Goal: Use online tool/utility: Utilize a website feature to perform a specific function

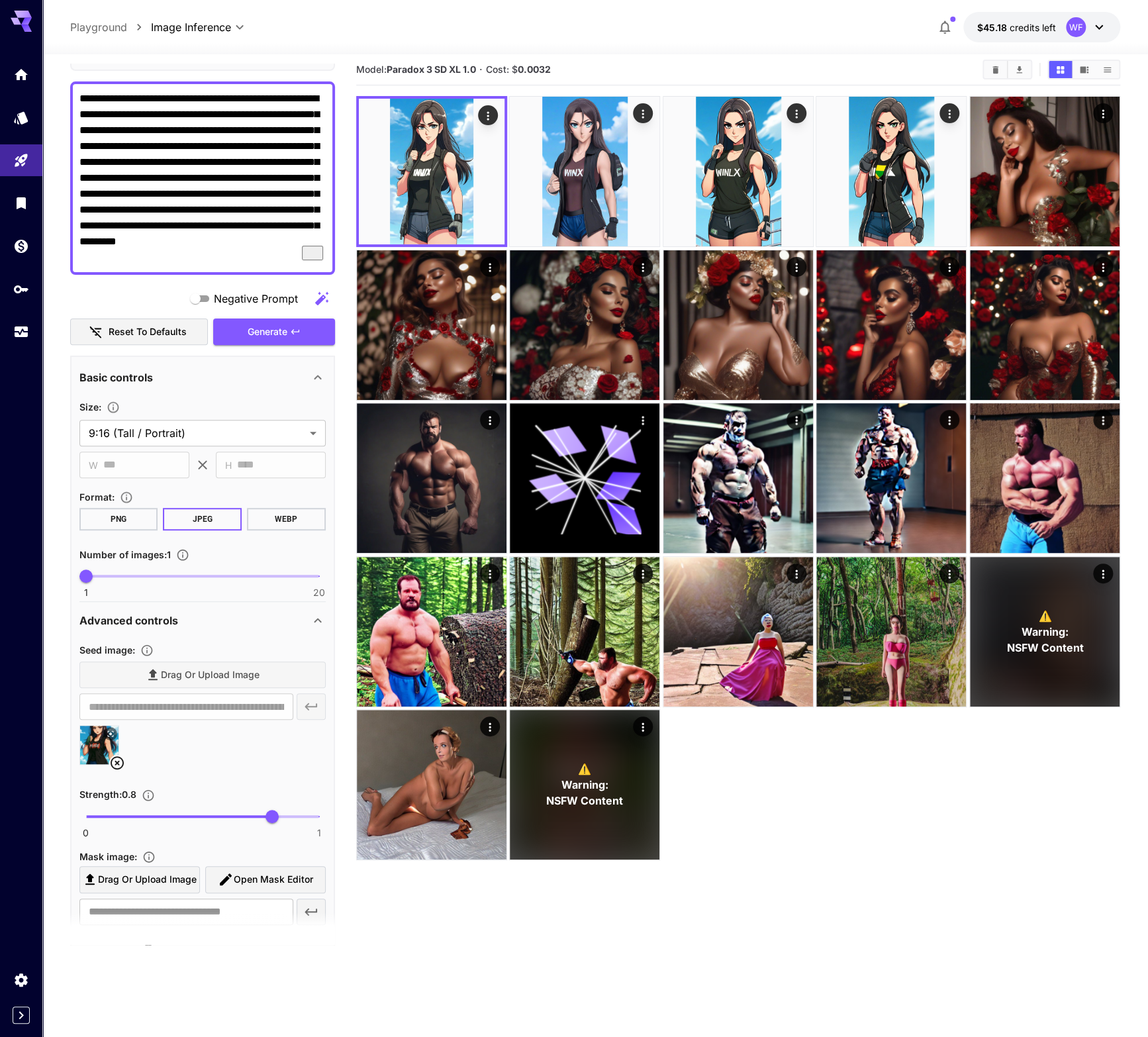
scroll to position [28, 0]
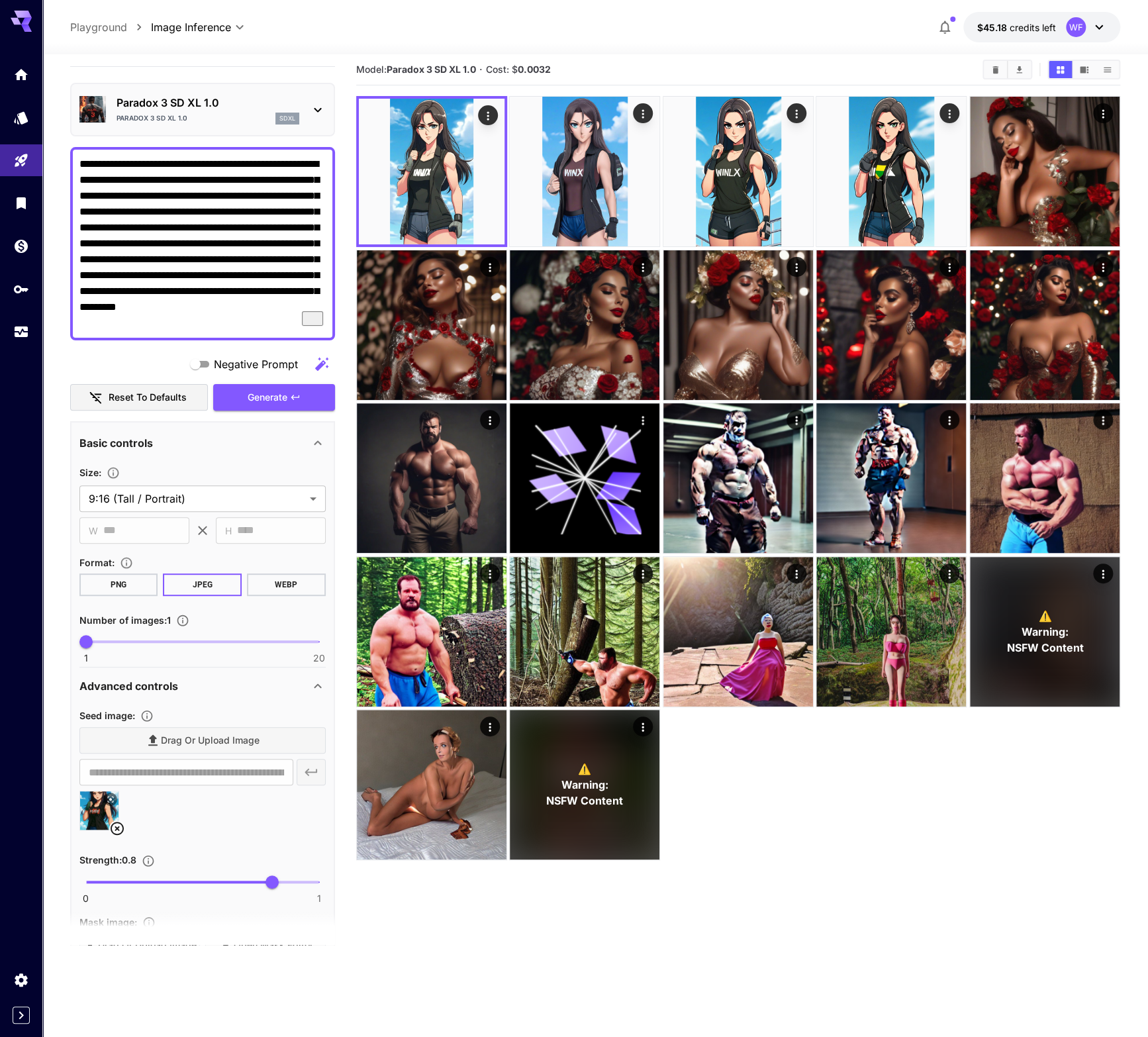
drag, startPoint x: 260, startPoint y: 161, endPoint x: 264, endPoint y: 169, distance: 8.9
click at [260, 163] on textarea "**********" at bounding box center [202, 243] width 246 height 174
drag, startPoint x: 282, startPoint y: 319, endPoint x: 31, endPoint y: 150, distance: 302.6
click at [80, 156] on textarea "**********" at bounding box center [202, 243] width 246 height 174
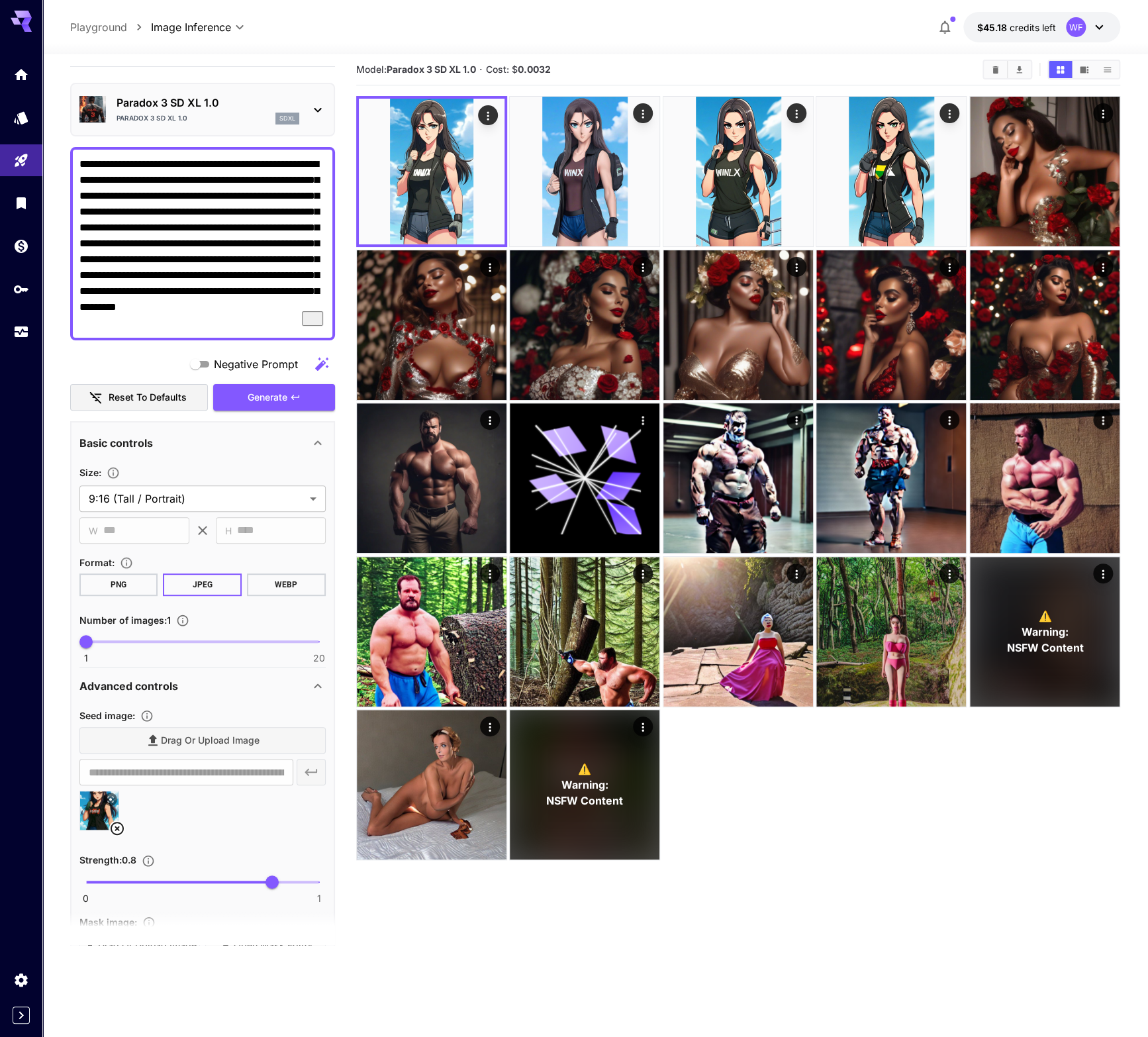
click at [264, 166] on textarea "**********" at bounding box center [202, 243] width 246 height 174
drag, startPoint x: 253, startPoint y: 162, endPoint x: 49, endPoint y: 161, distance: 204.0
click at [80, 161] on textarea "**********" at bounding box center [202, 243] width 246 height 174
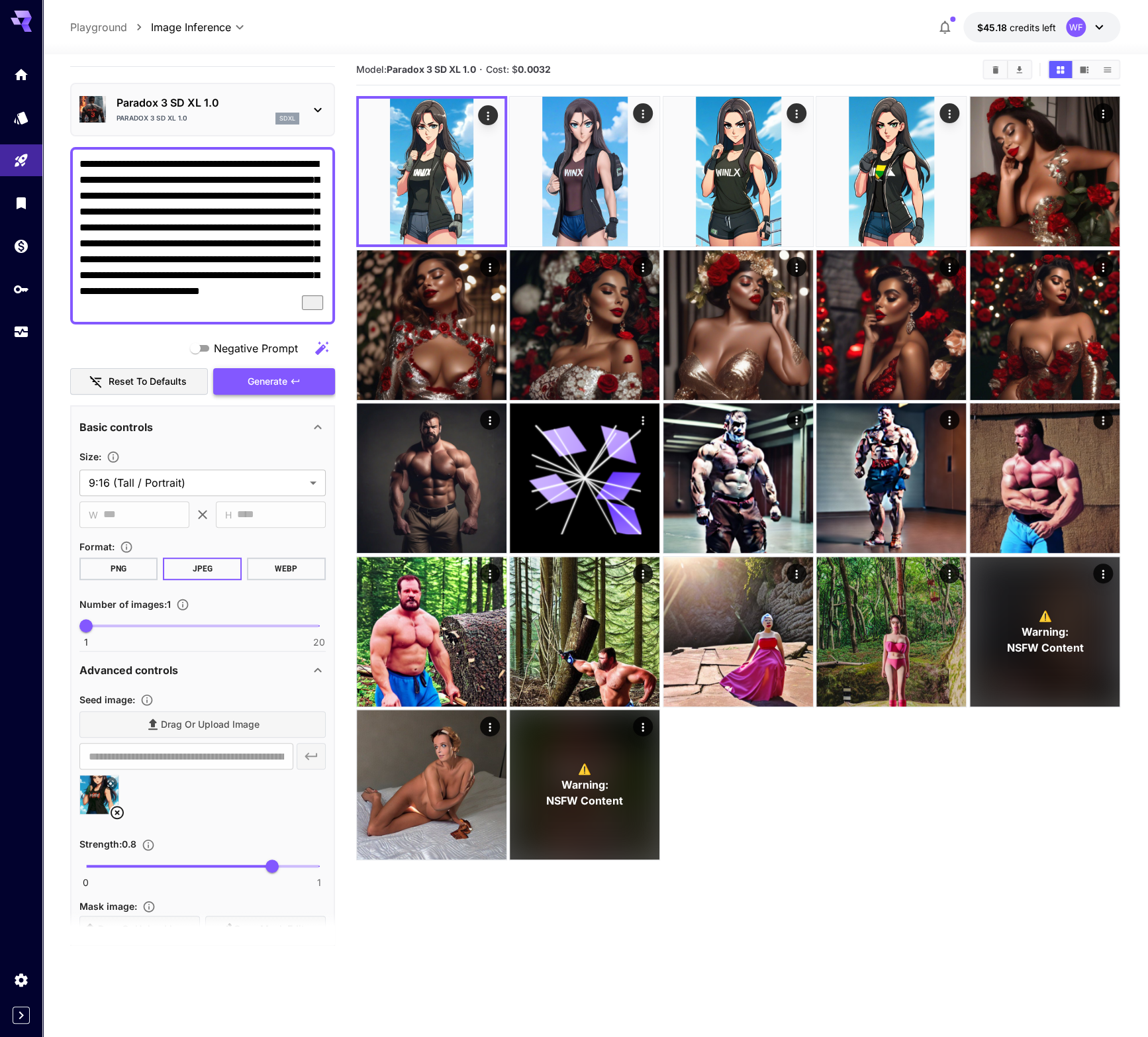
type textarea "**********"
click at [282, 379] on span "Generate" at bounding box center [266, 381] width 39 height 16
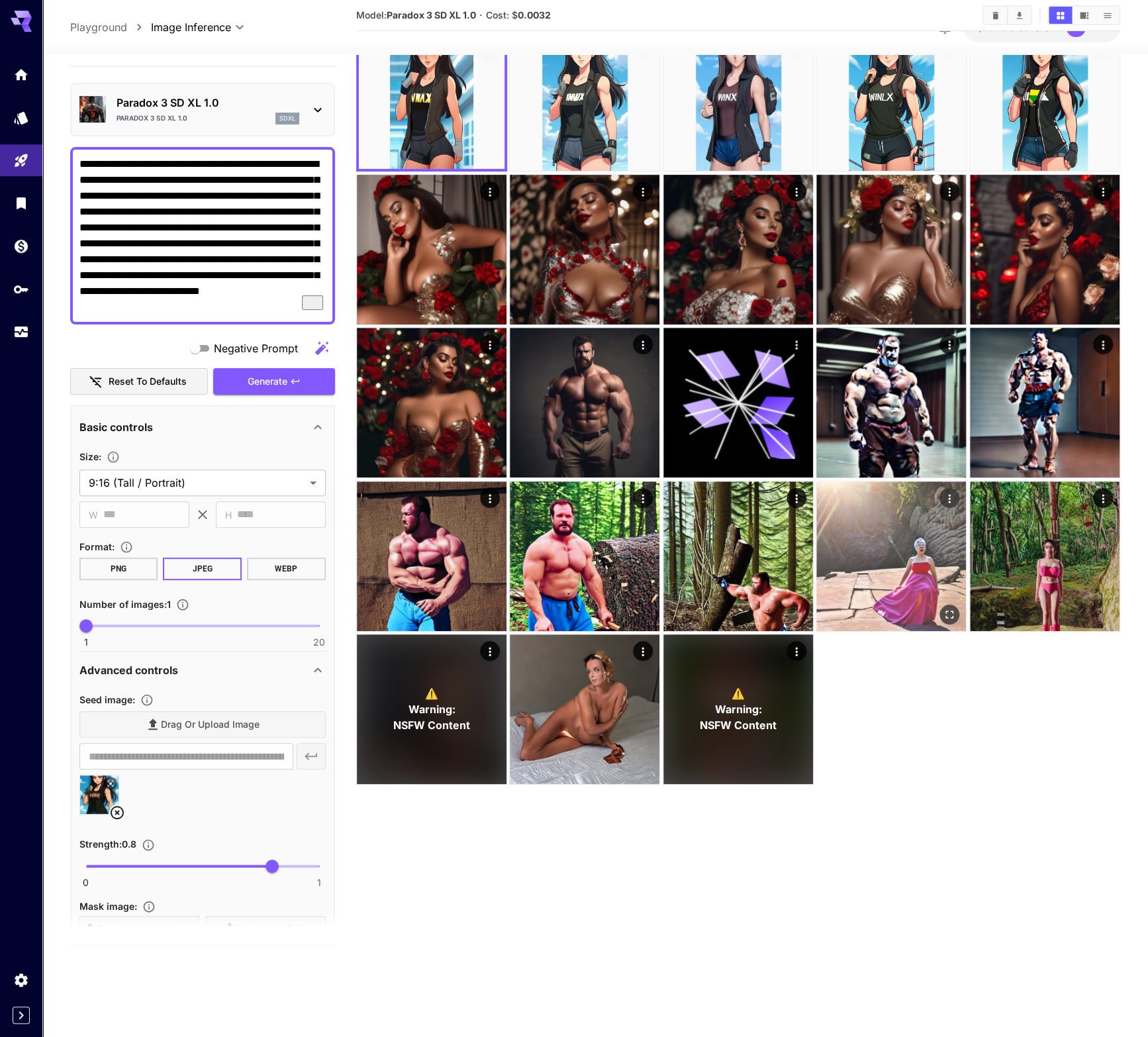
scroll to position [104, 0]
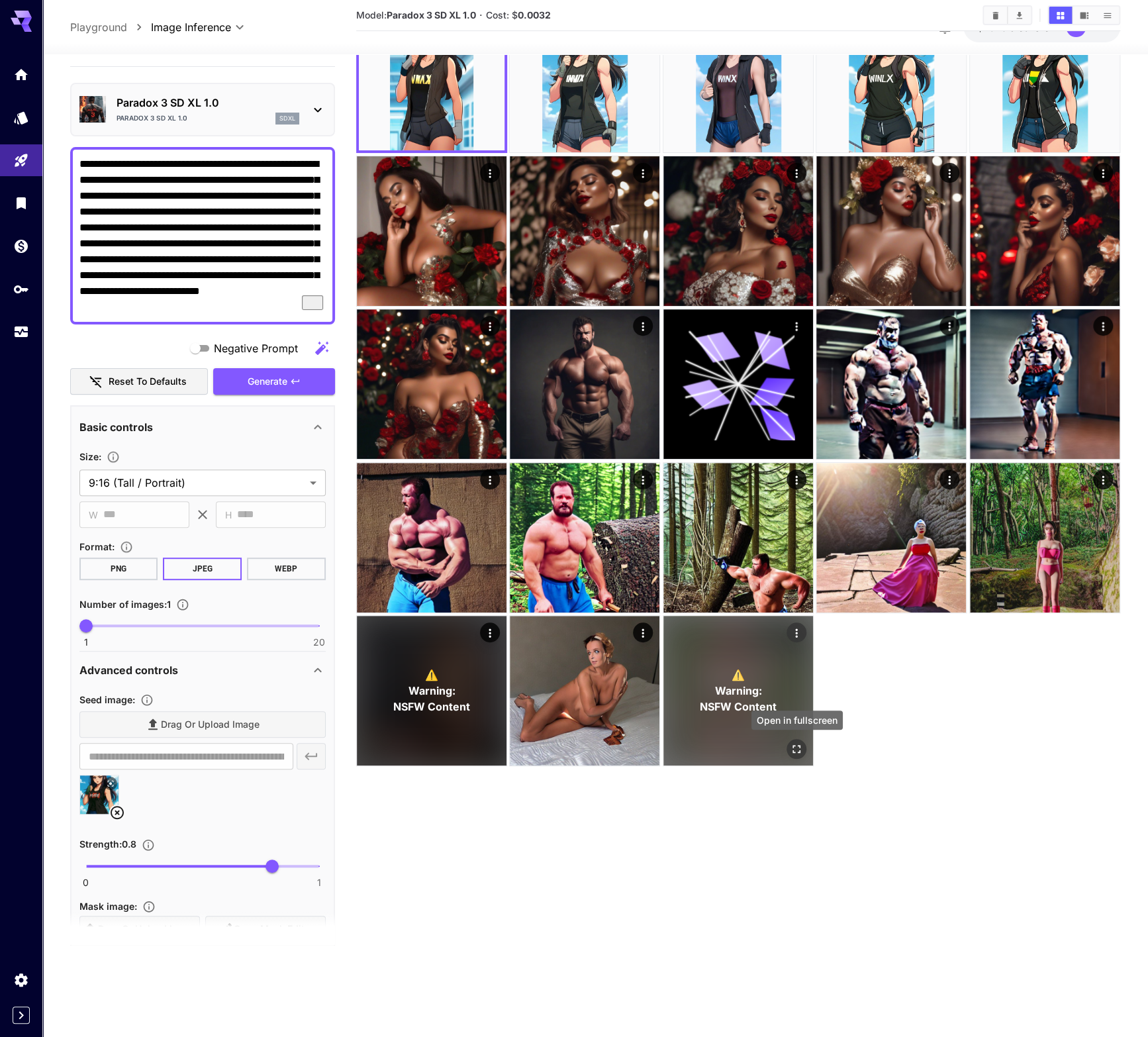
click at [801, 746] on icon "Open in fullscreen" at bounding box center [796, 749] width 13 height 13
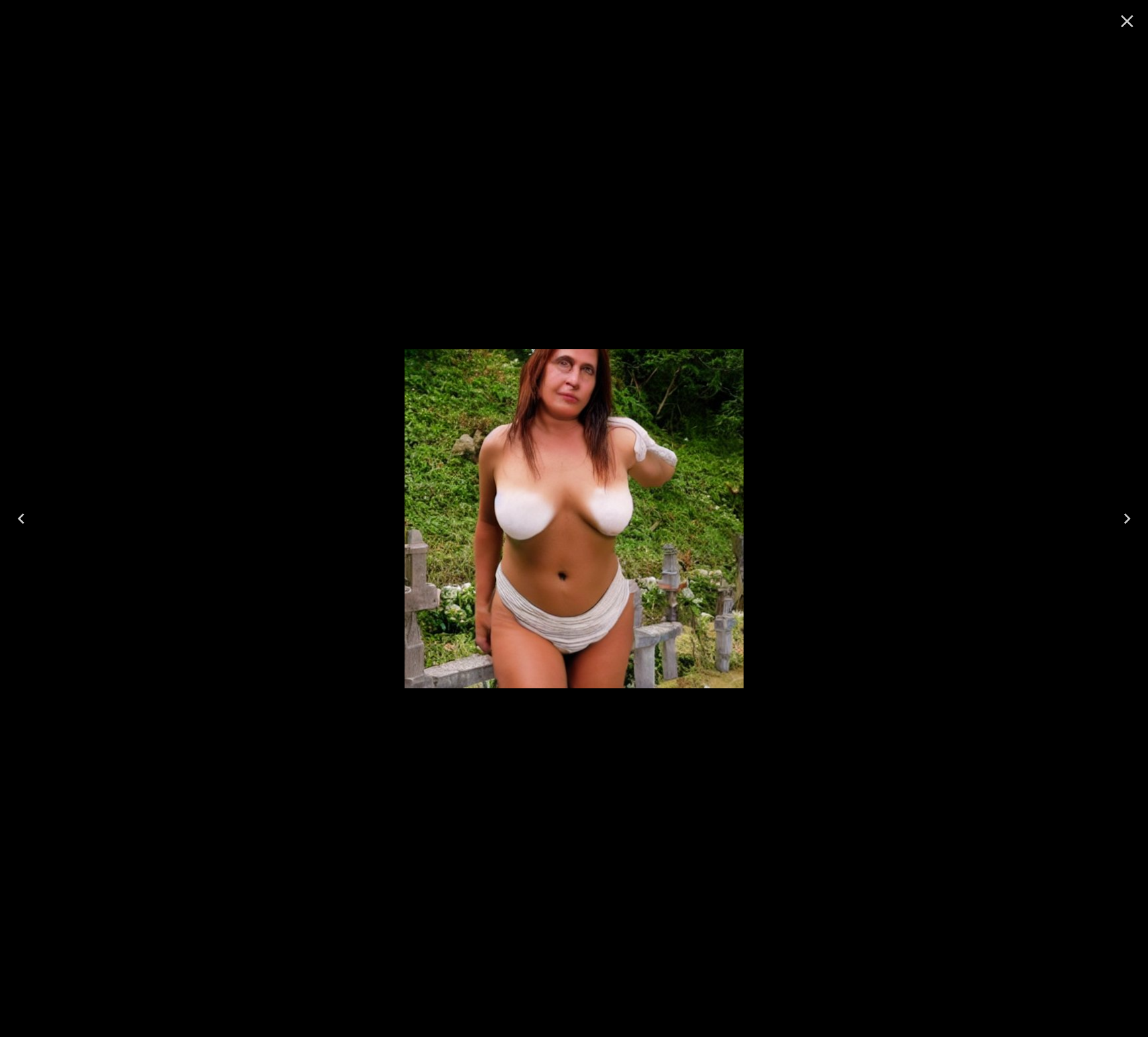
click at [721, 242] on div at bounding box center [574, 518] width 1148 height 1037
click at [1121, 26] on icon "Close" at bounding box center [1126, 21] width 12 height 12
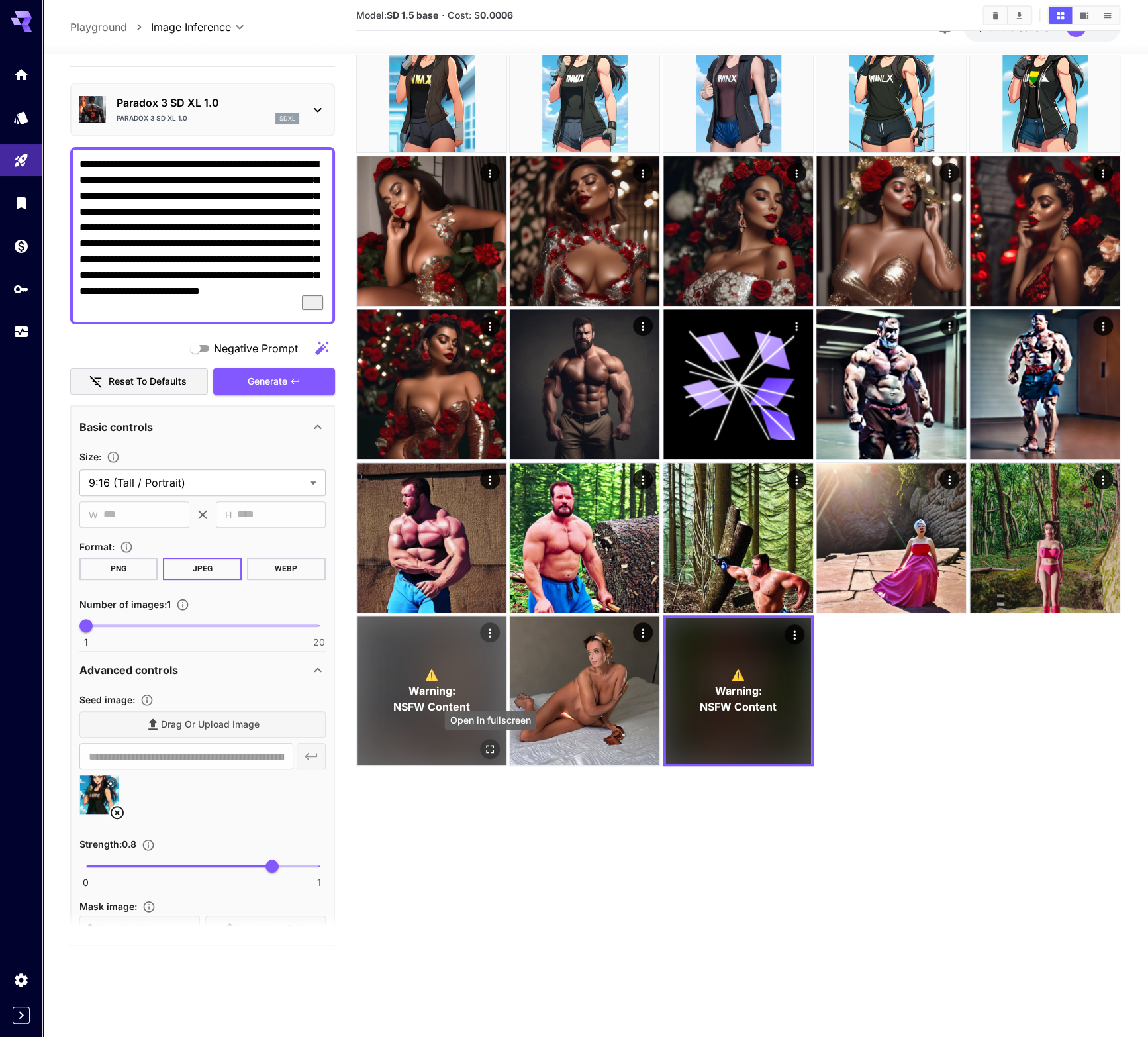
click at [489, 747] on icon "Open in fullscreen" at bounding box center [490, 749] width 13 height 13
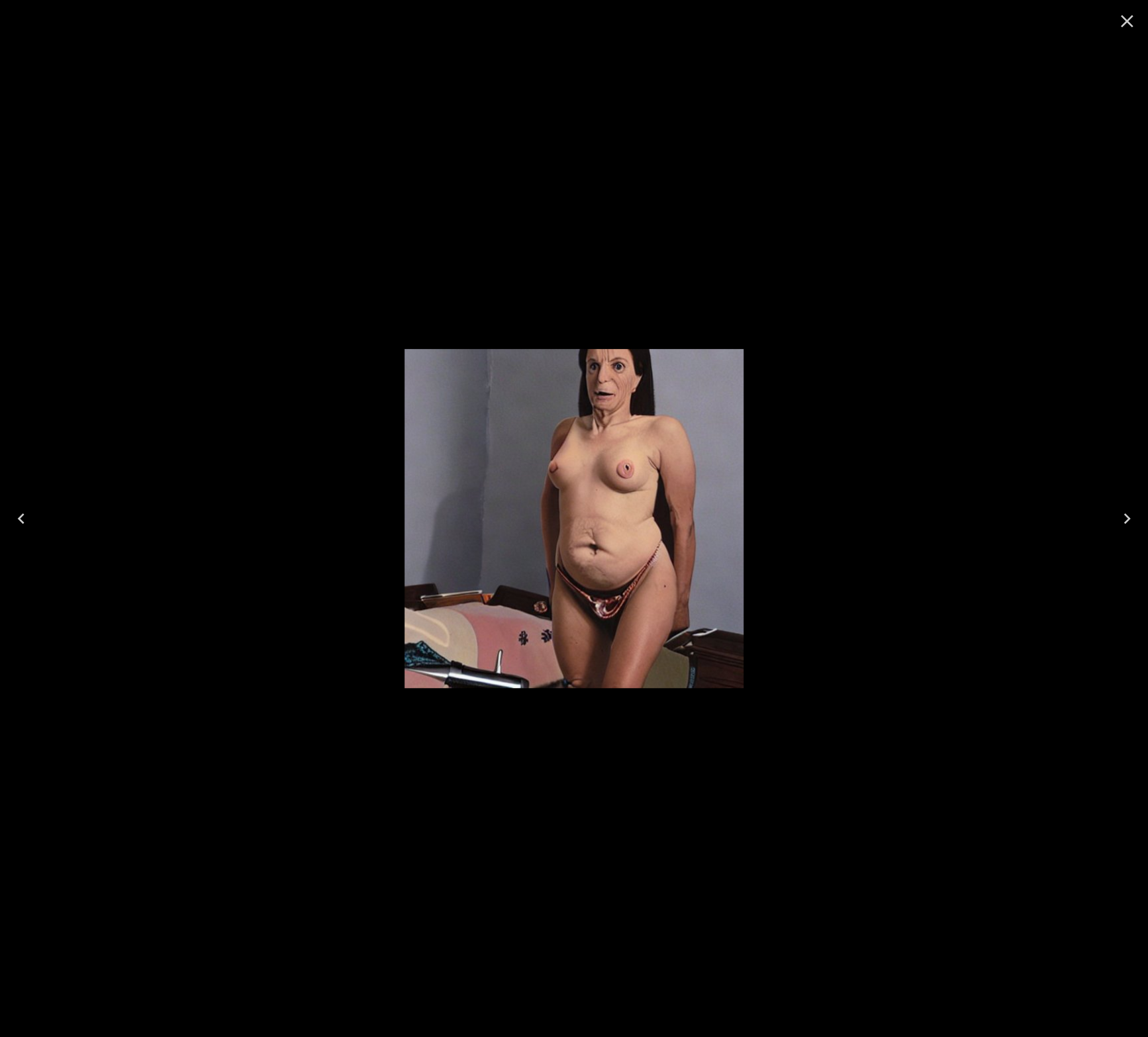
drag, startPoint x: 1010, startPoint y: 95, endPoint x: 1025, endPoint y: 91, distance: 15.5
click at [1009, 99] on div at bounding box center [574, 518] width 1148 height 1037
click at [1127, 20] on icon "Close" at bounding box center [1126, 21] width 12 height 12
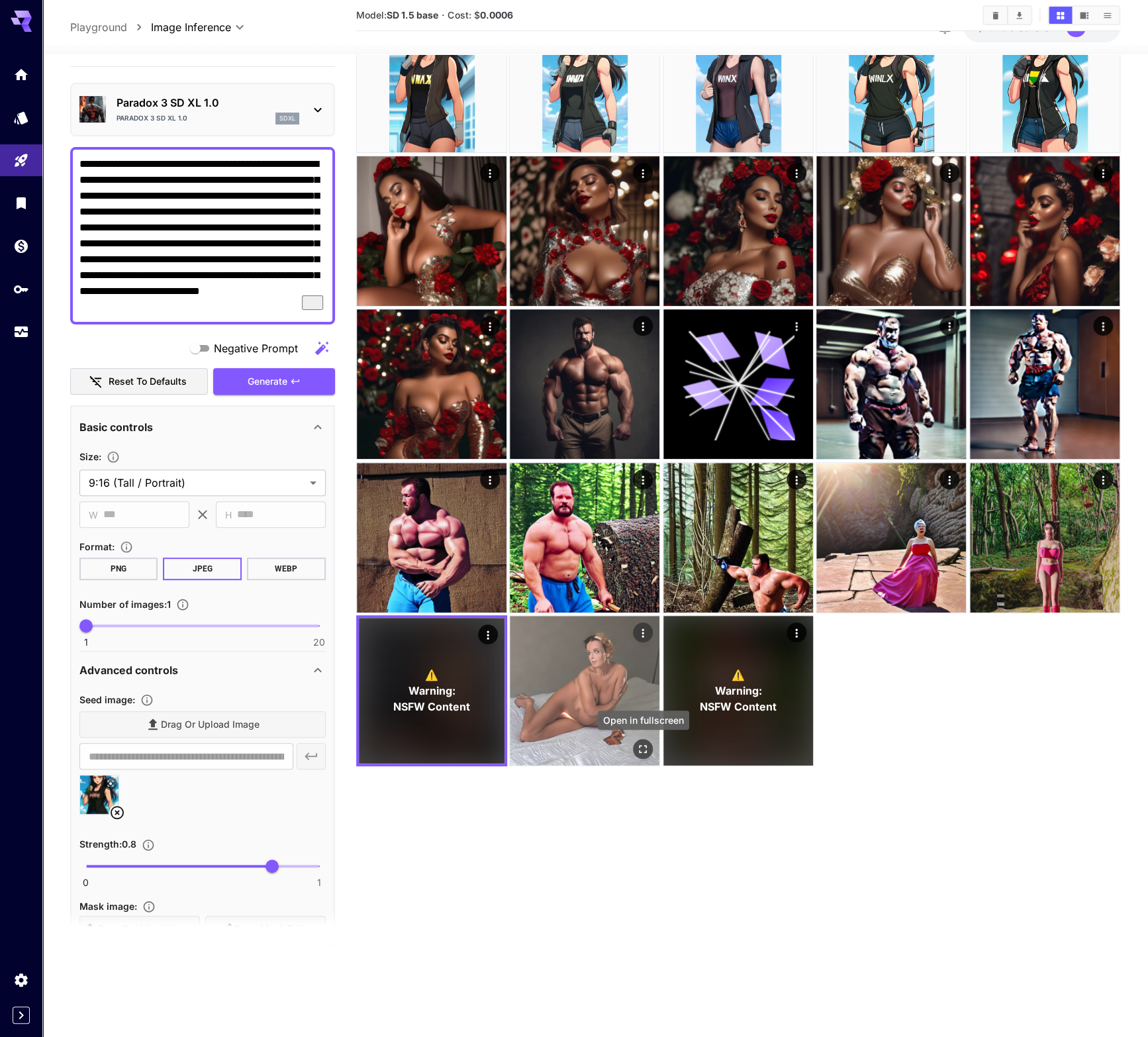
click at [650, 750] on icon "Open in fullscreen" at bounding box center [643, 749] width 13 height 13
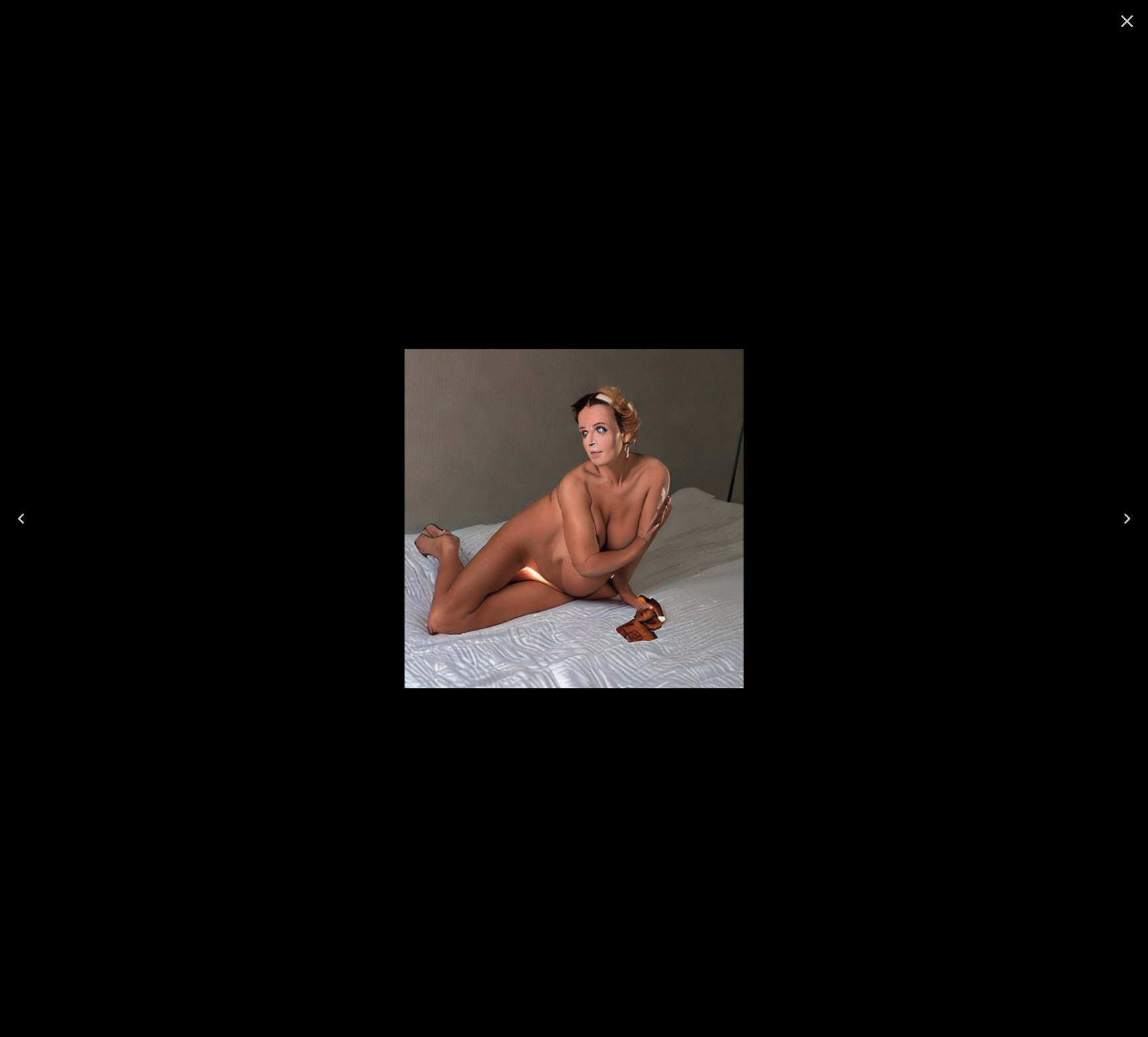
click at [926, 49] on div at bounding box center [574, 518] width 1148 height 1037
drag, startPoint x: 1132, startPoint y: 18, endPoint x: 1120, endPoint y: 35, distance: 20.8
click at [1132, 20] on icon "Close" at bounding box center [1127, 21] width 21 height 21
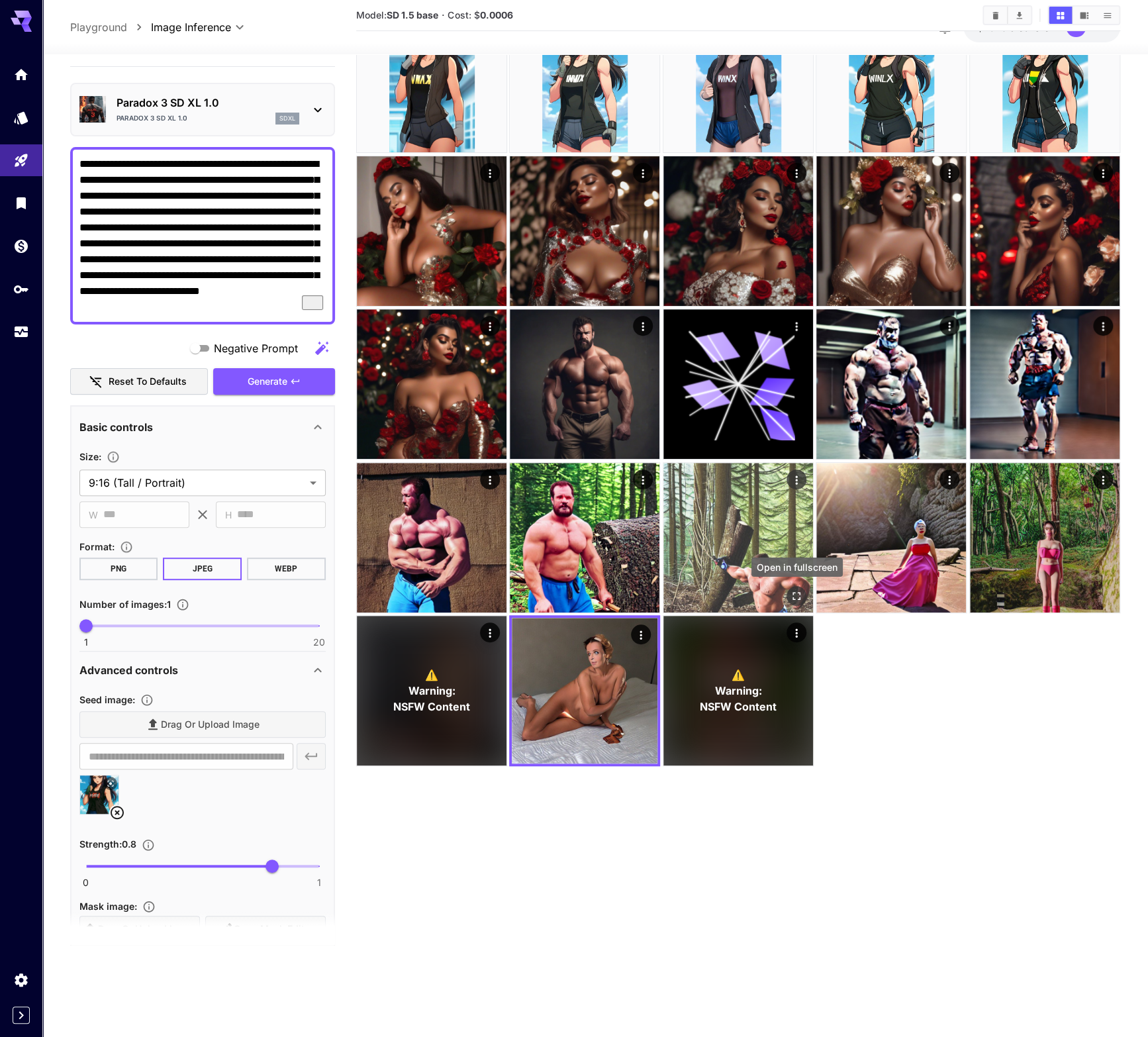
click at [797, 596] on icon "Open in fullscreen" at bounding box center [796, 596] width 13 height 13
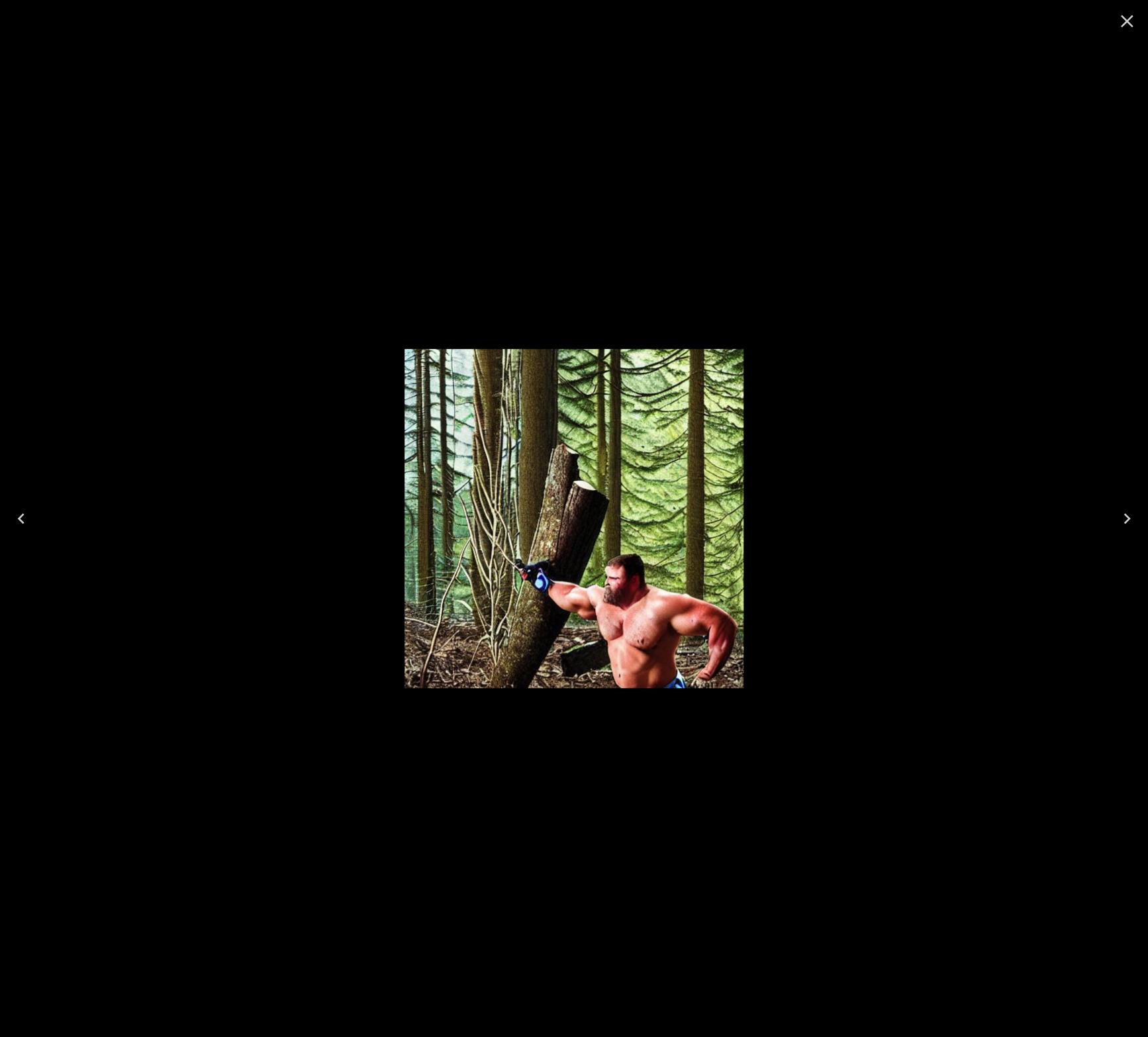
click at [1126, 17] on icon "Close" at bounding box center [1127, 21] width 21 height 21
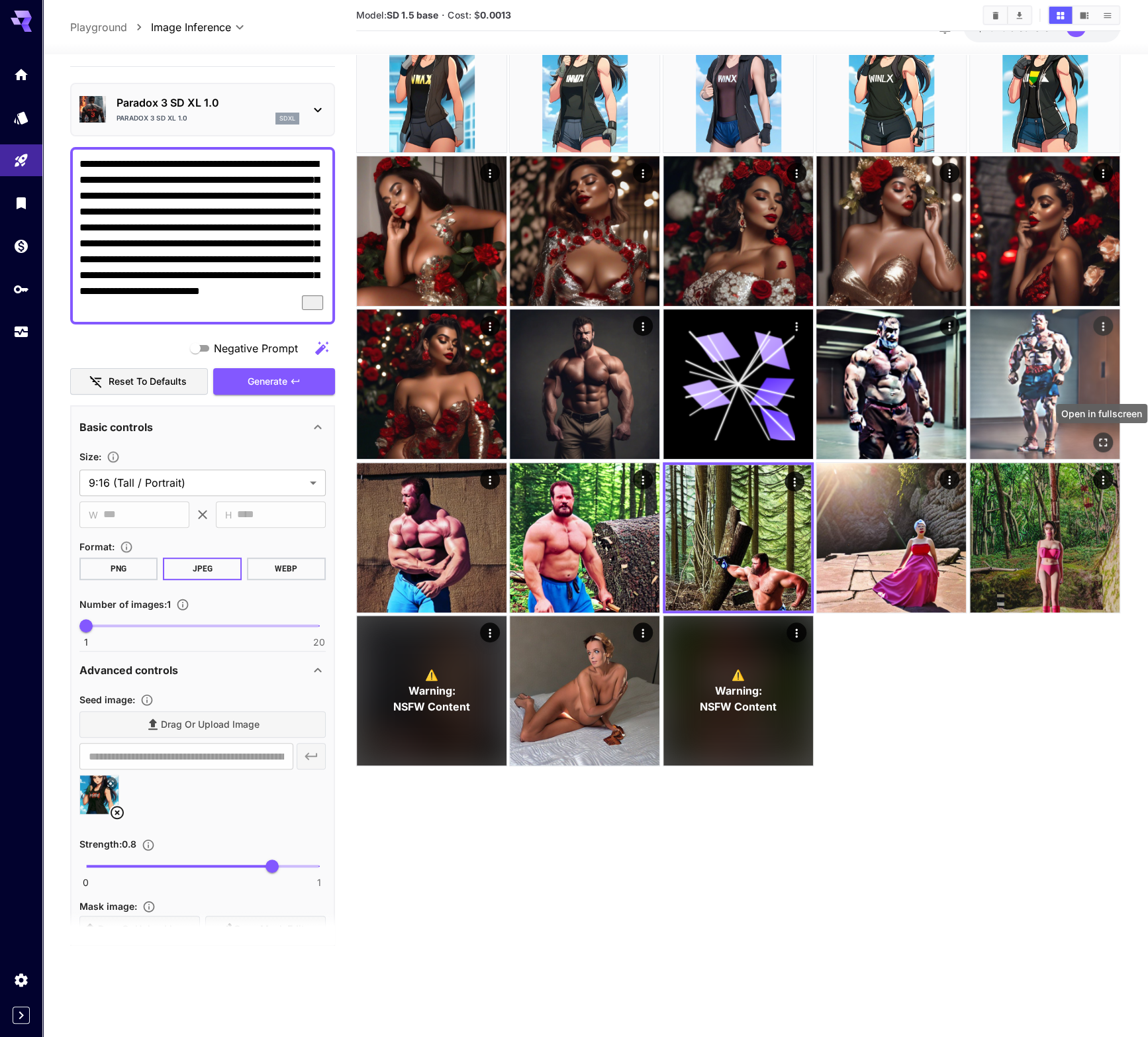
click at [1098, 440] on icon "Open in fullscreen" at bounding box center [1103, 443] width 13 height 13
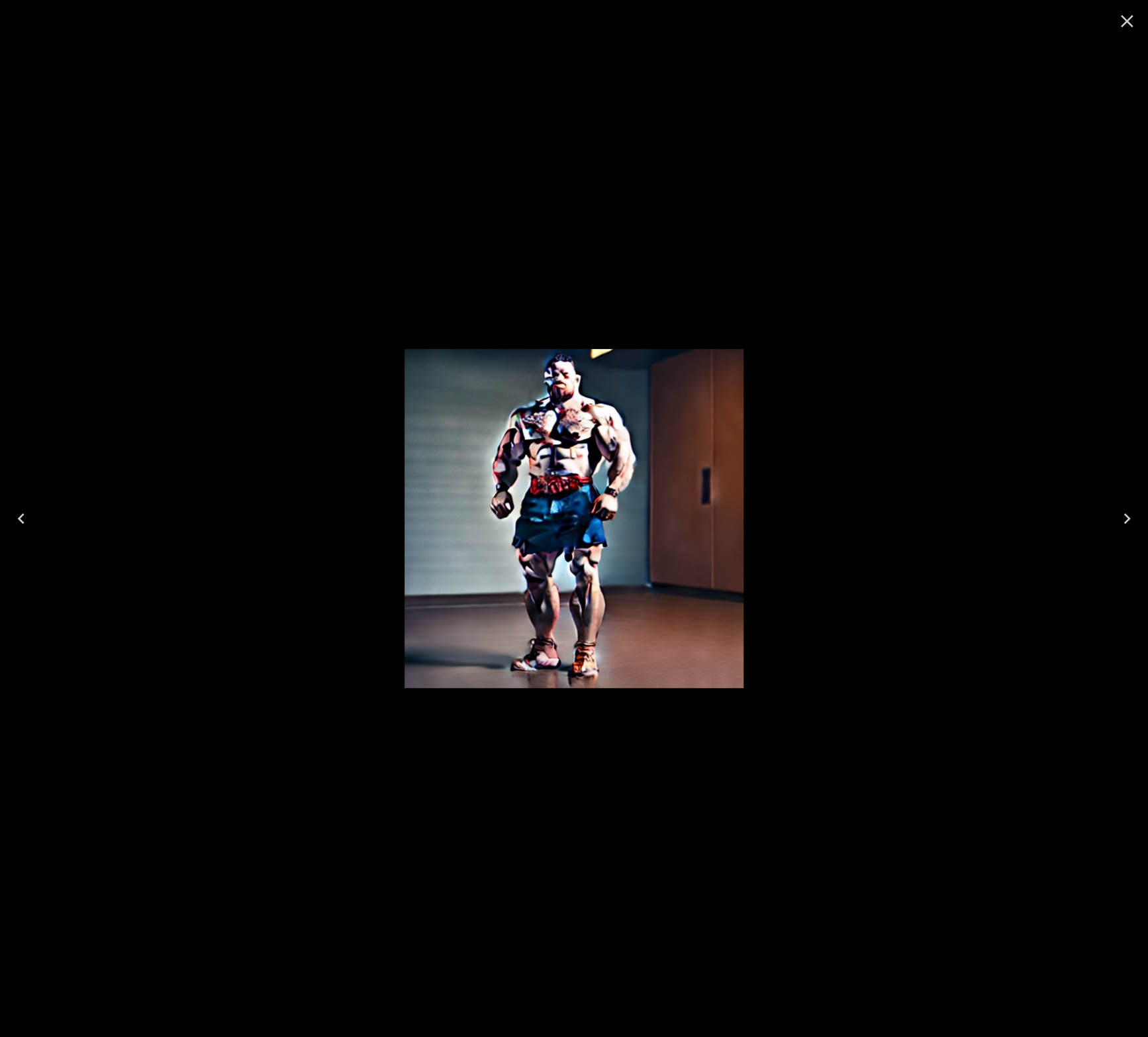
click at [1133, 25] on icon "Close" at bounding box center [1127, 21] width 21 height 21
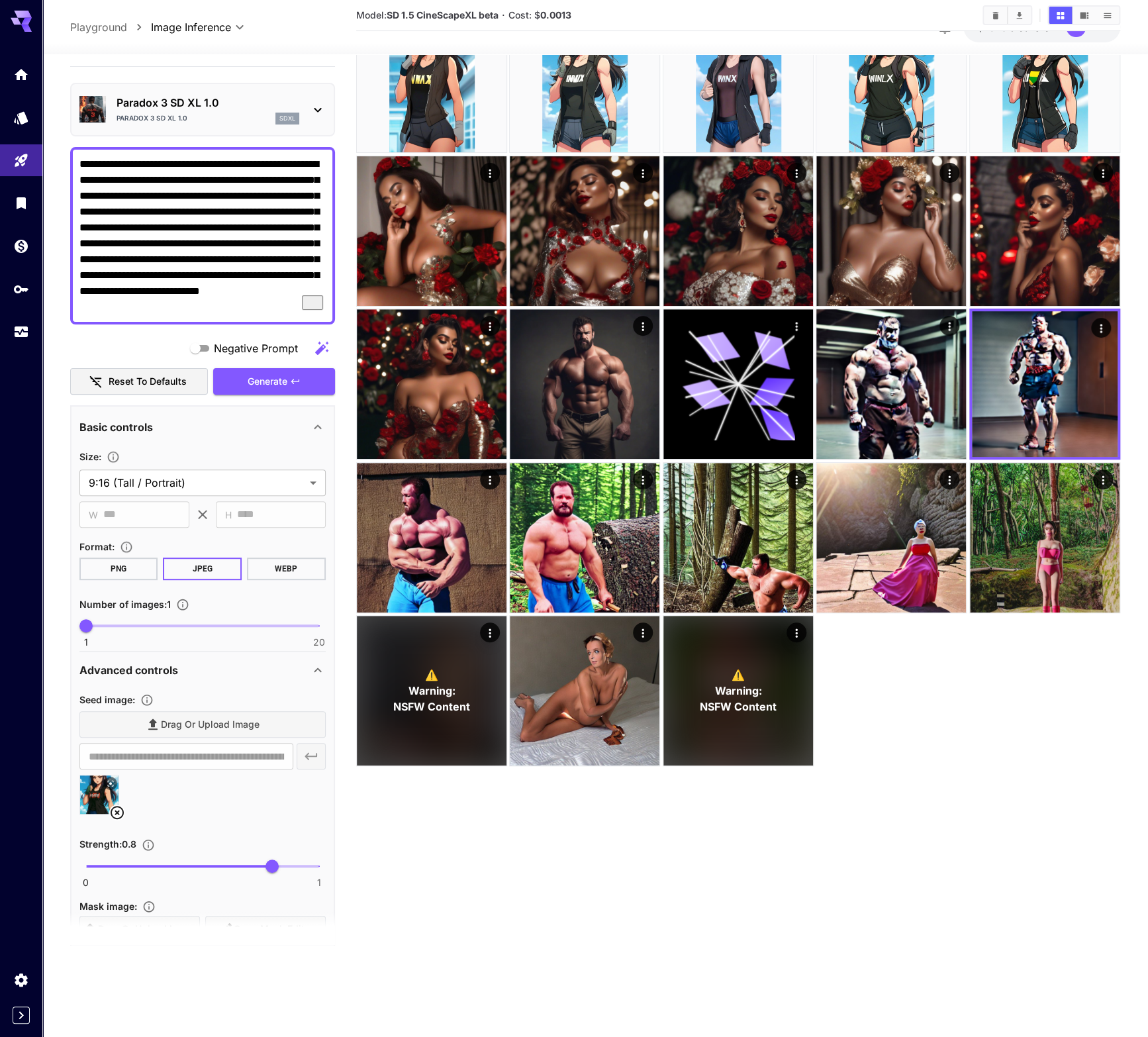
click at [989, 838] on section "Model: SD 1.5 CineScapeXL beta · Cost: $ 0.0013 ⚠️ Warning: NSFW Content ⚠️ War…" at bounding box center [739, 479] width 765 height 1037
click at [849, 814] on section "Model: SD 1.5 CineScapeXL beta · Cost: $ 0.0013 ⚠️ Warning: NSFW Content ⚠️ War…" at bounding box center [739, 479] width 765 height 1037
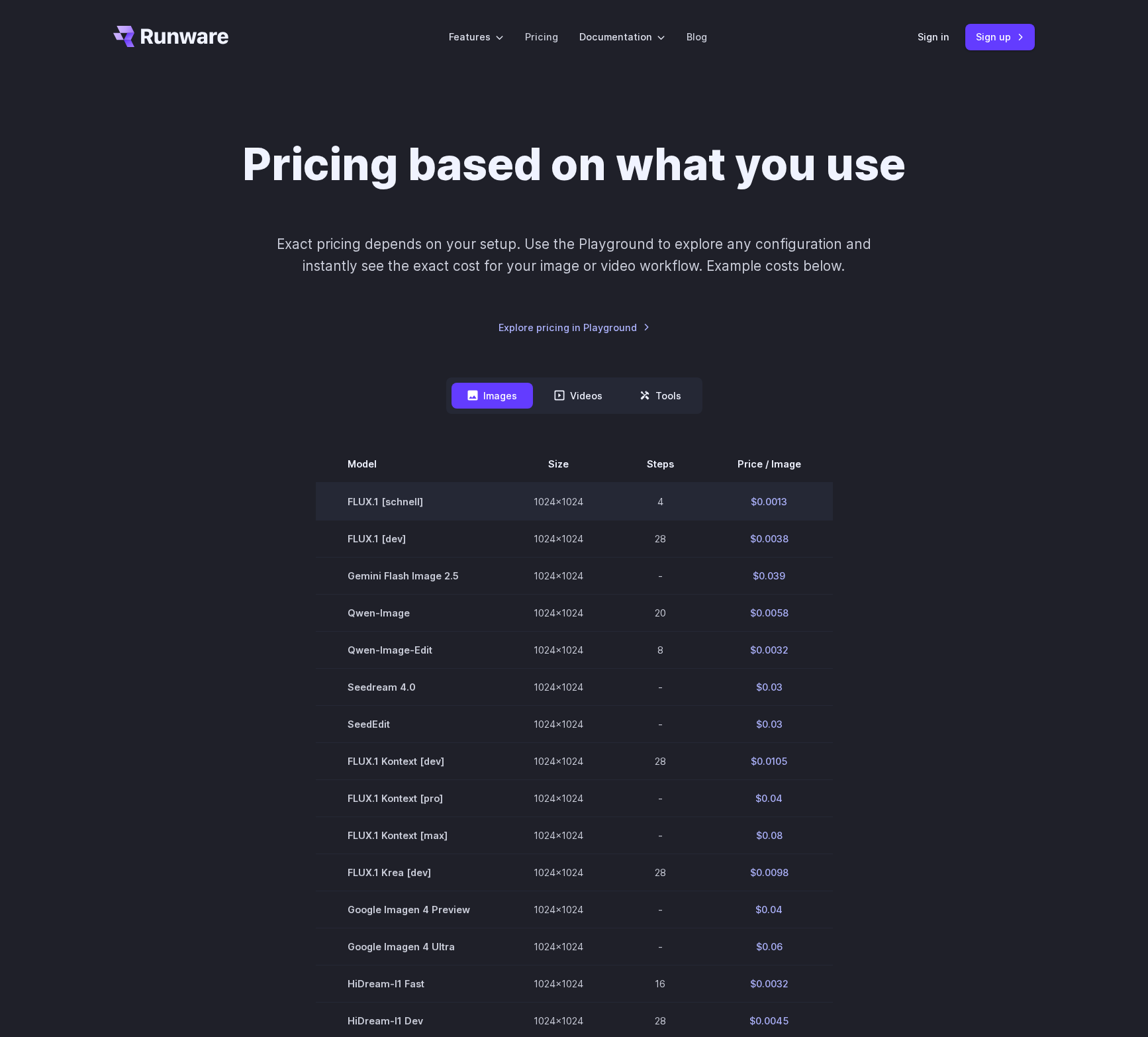
scroll to position [279, 0]
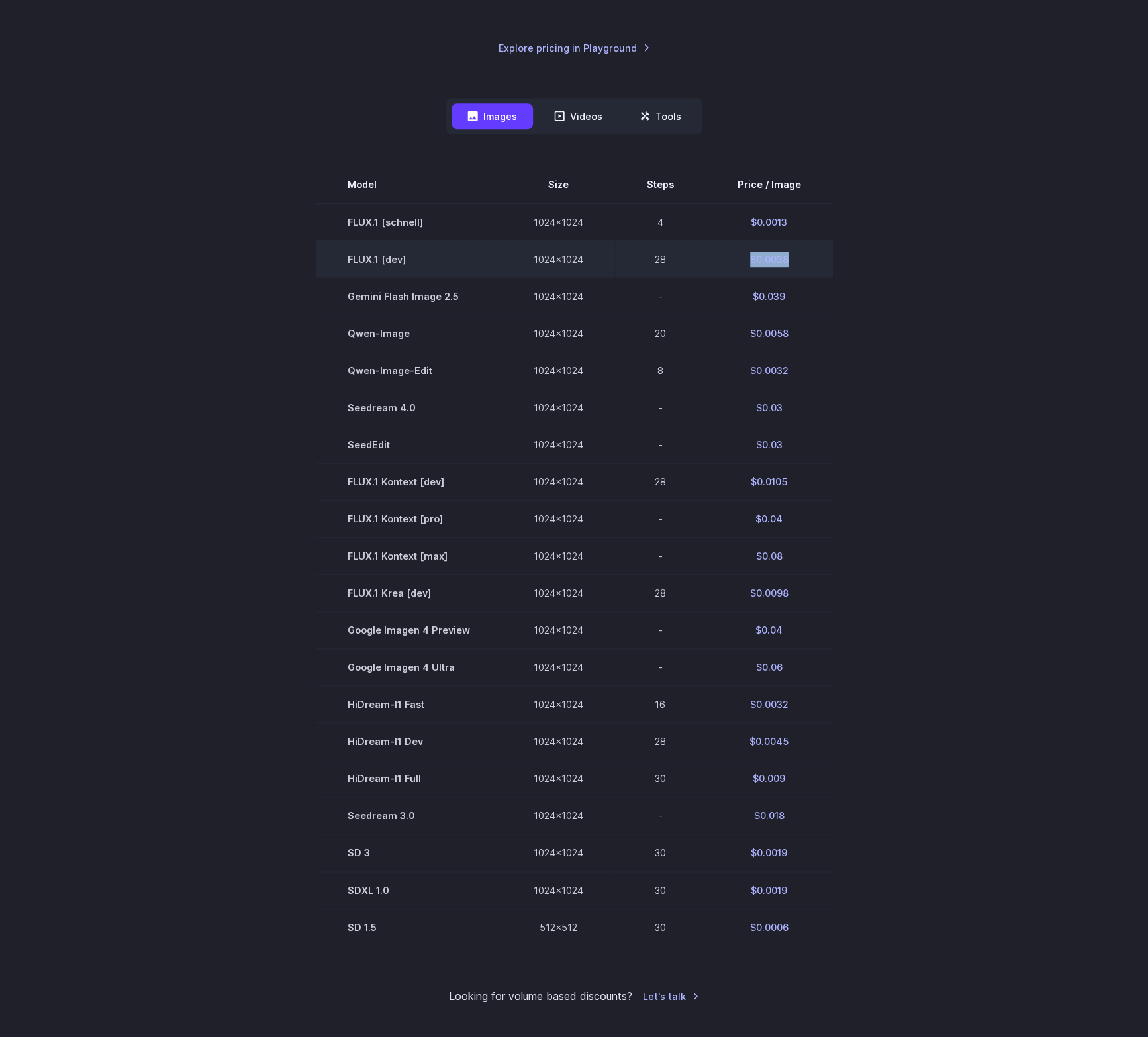
drag, startPoint x: 725, startPoint y: 267, endPoint x: 797, endPoint y: 263, distance: 72.1
click at [797, 263] on td "$0.0038" at bounding box center [769, 259] width 127 height 37
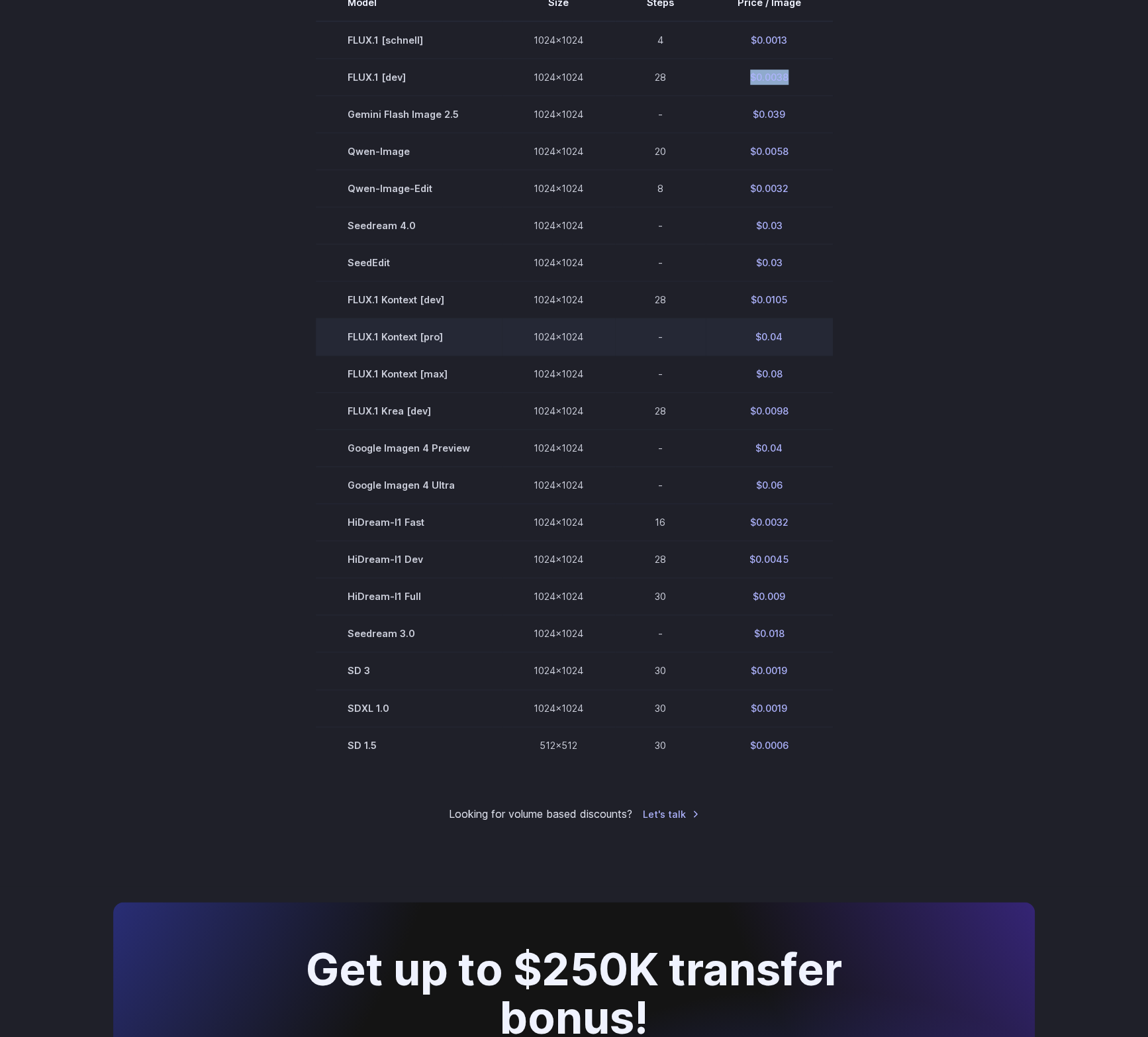
scroll to position [489, 0]
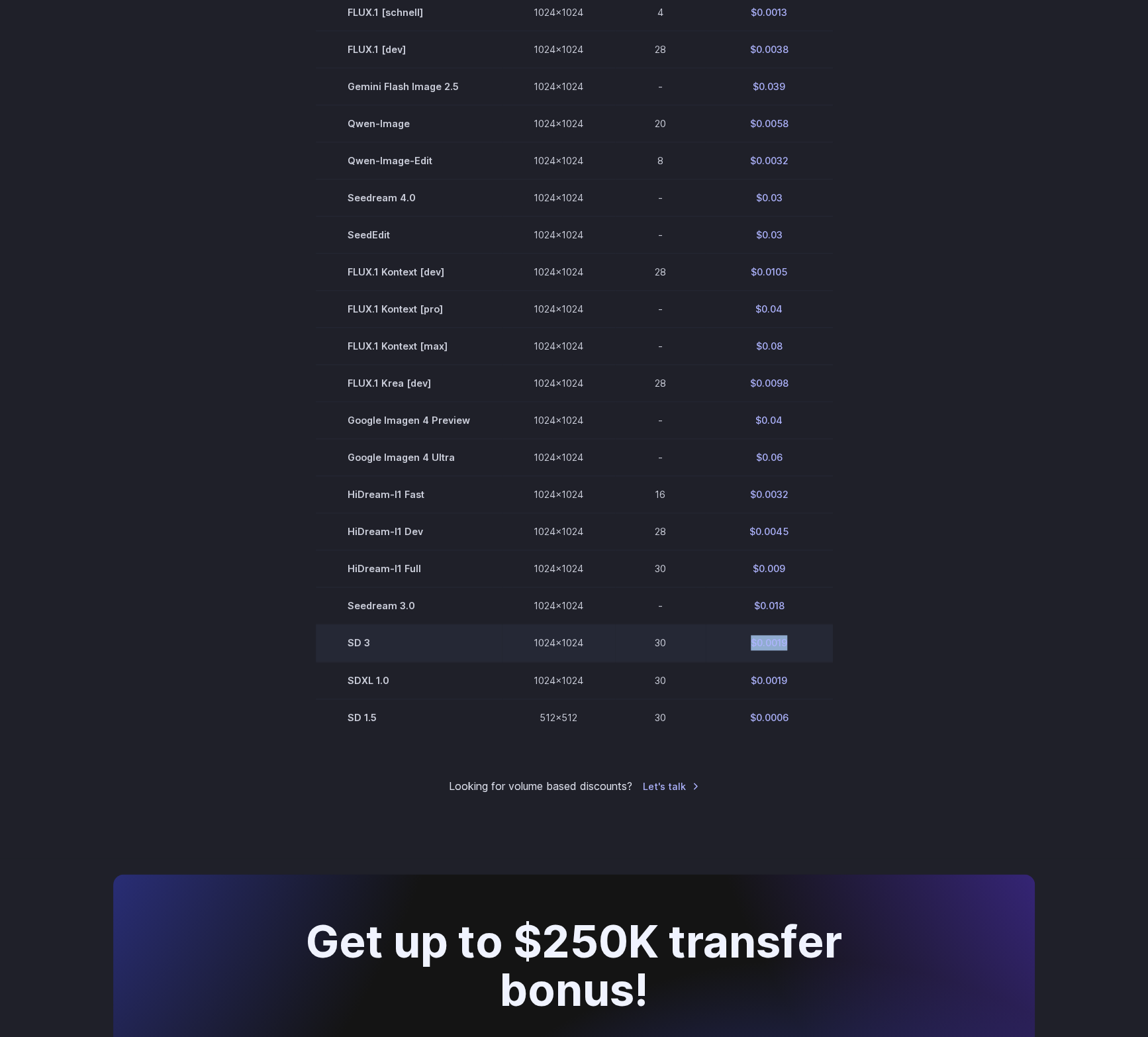
drag, startPoint x: 737, startPoint y: 645, endPoint x: 816, endPoint y: 651, distance: 79.2
click at [816, 651] on td "$0.0019" at bounding box center [769, 642] width 127 height 37
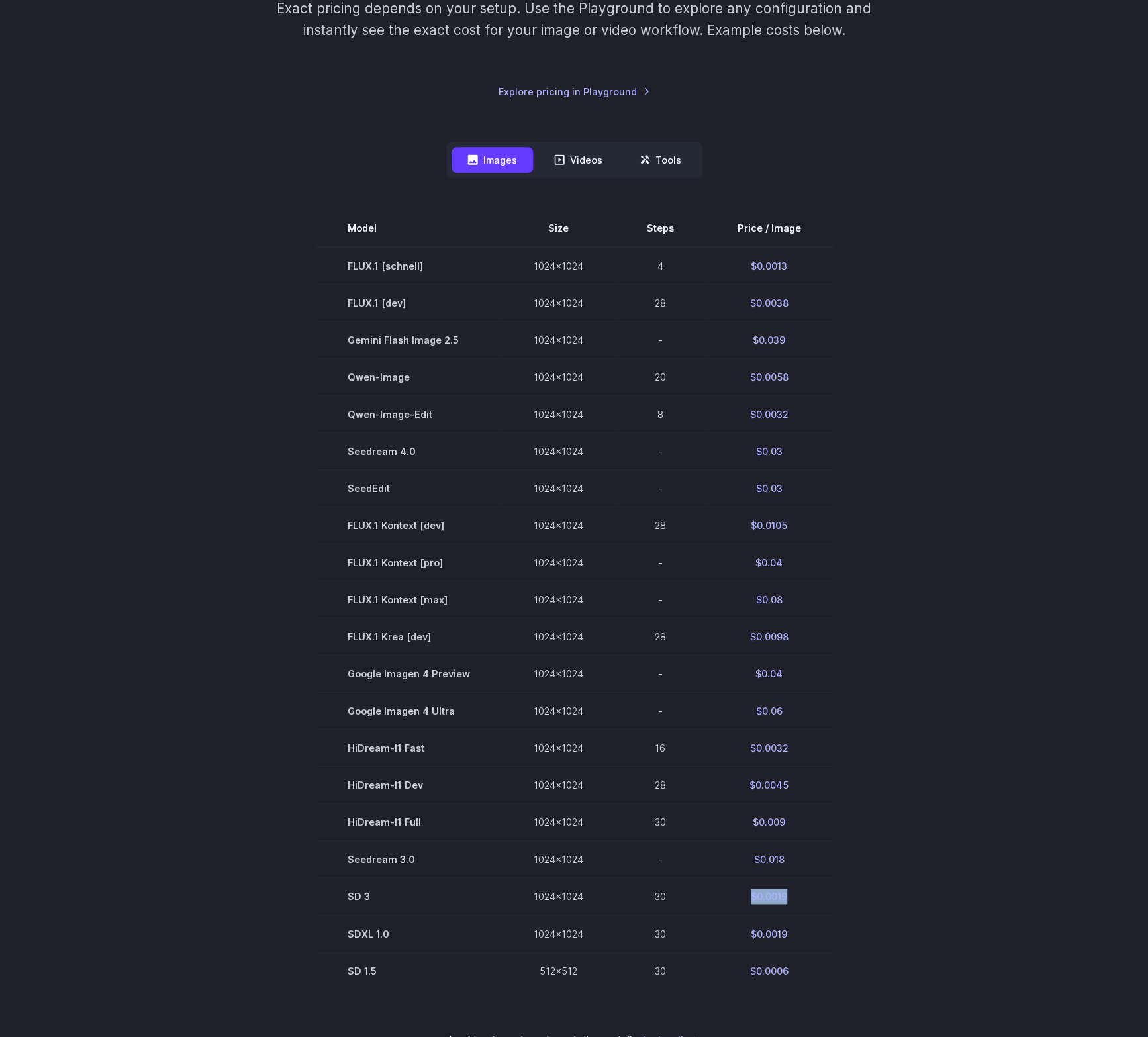
scroll to position [279, 0]
